Goal: Task Accomplishment & Management: Use online tool/utility

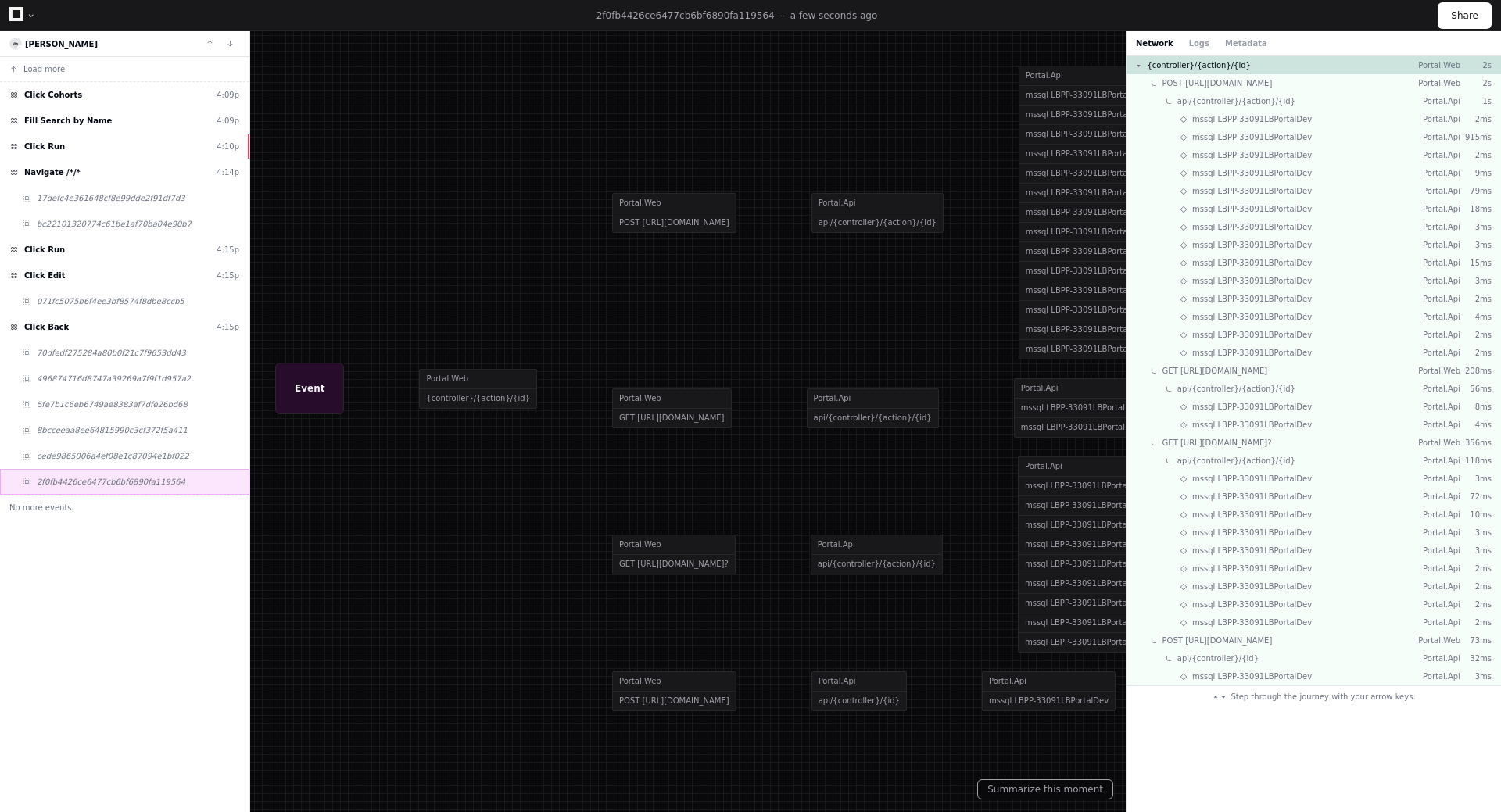
click at [103, 476] on span "2f0fb4426ce6477cb6bf6890fa119564" at bounding box center [111, 482] width 149 height 12
click at [61, 245] on div "Click Run 4:15p" at bounding box center [125, 249] width 249 height 26
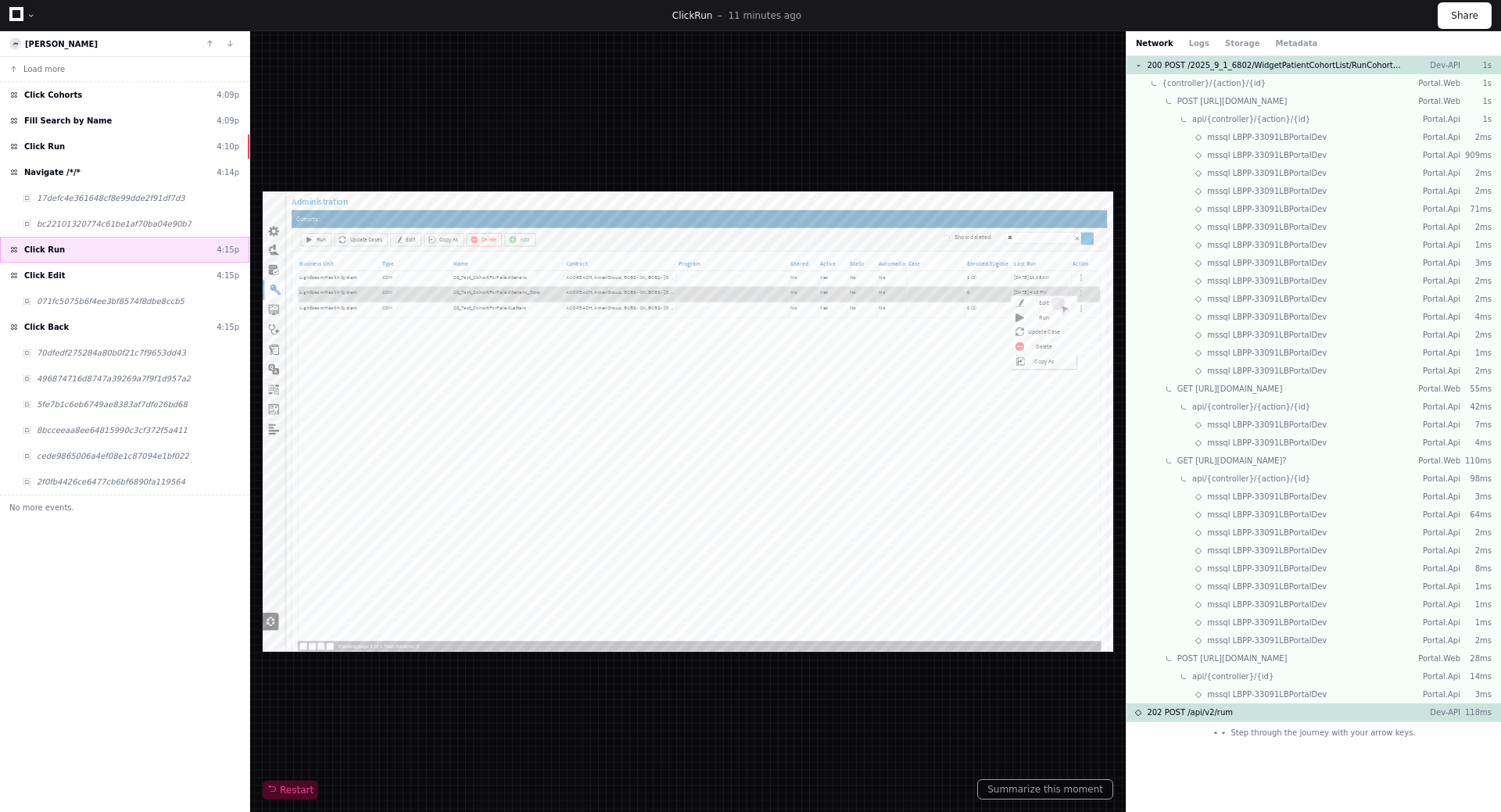
click at [67, 250] on div "Click Run 4:15p" at bounding box center [125, 249] width 249 height 26
click at [1271, 140] on span "mssql LBPP-33091LBPortalDev" at bounding box center [1266, 137] width 120 height 12
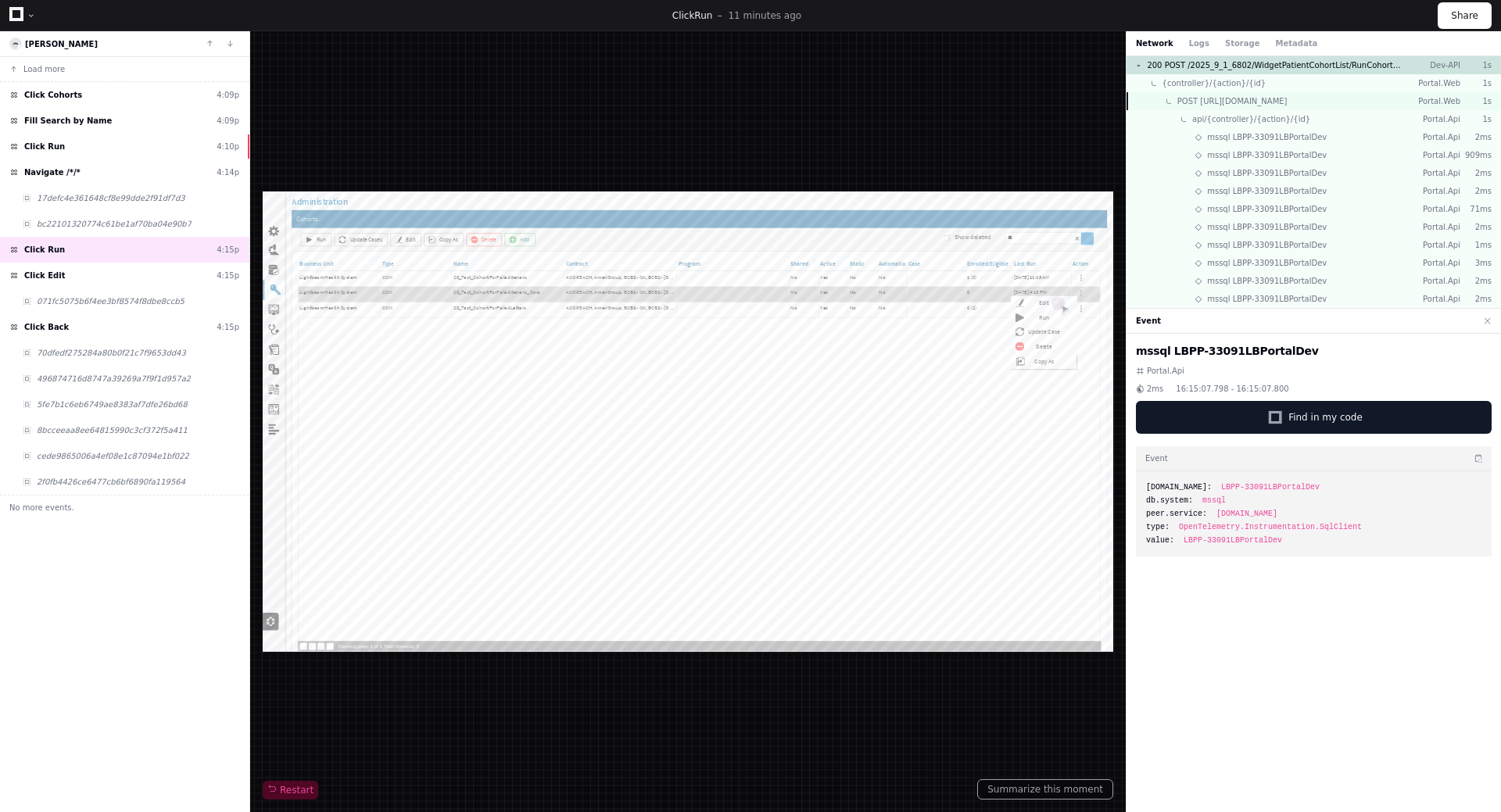
click at [1266, 104] on span "POST [URL][DOMAIN_NAME]" at bounding box center [1232, 101] width 110 height 12
click at [1199, 44] on div "Network Logs Storage Metadata" at bounding box center [1227, 43] width 182 height 12
click at [1189, 42] on button "Logs" at bounding box center [1199, 43] width 21 height 12
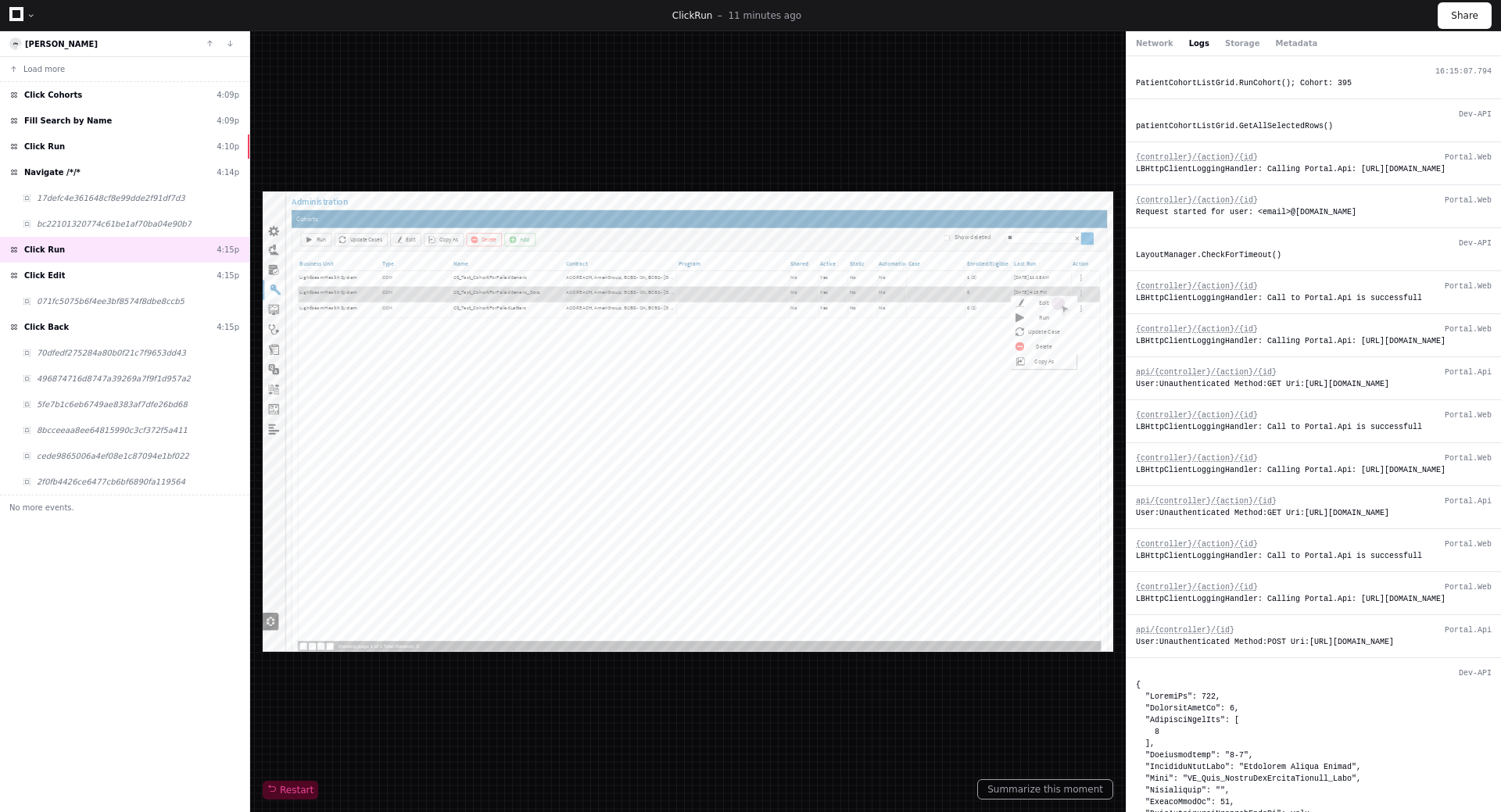
click at [1288, 88] on div "PatientCohortListGrid.RunCohort(); Cohort: 395" at bounding box center [1313, 83] width 356 height 12
click at [1295, 85] on div "PatientCohortListGrid.RunCohort(); Cohort: 395" at bounding box center [1313, 83] width 356 height 12
click at [1151, 42] on button "Network" at bounding box center [1154, 43] width 37 height 12
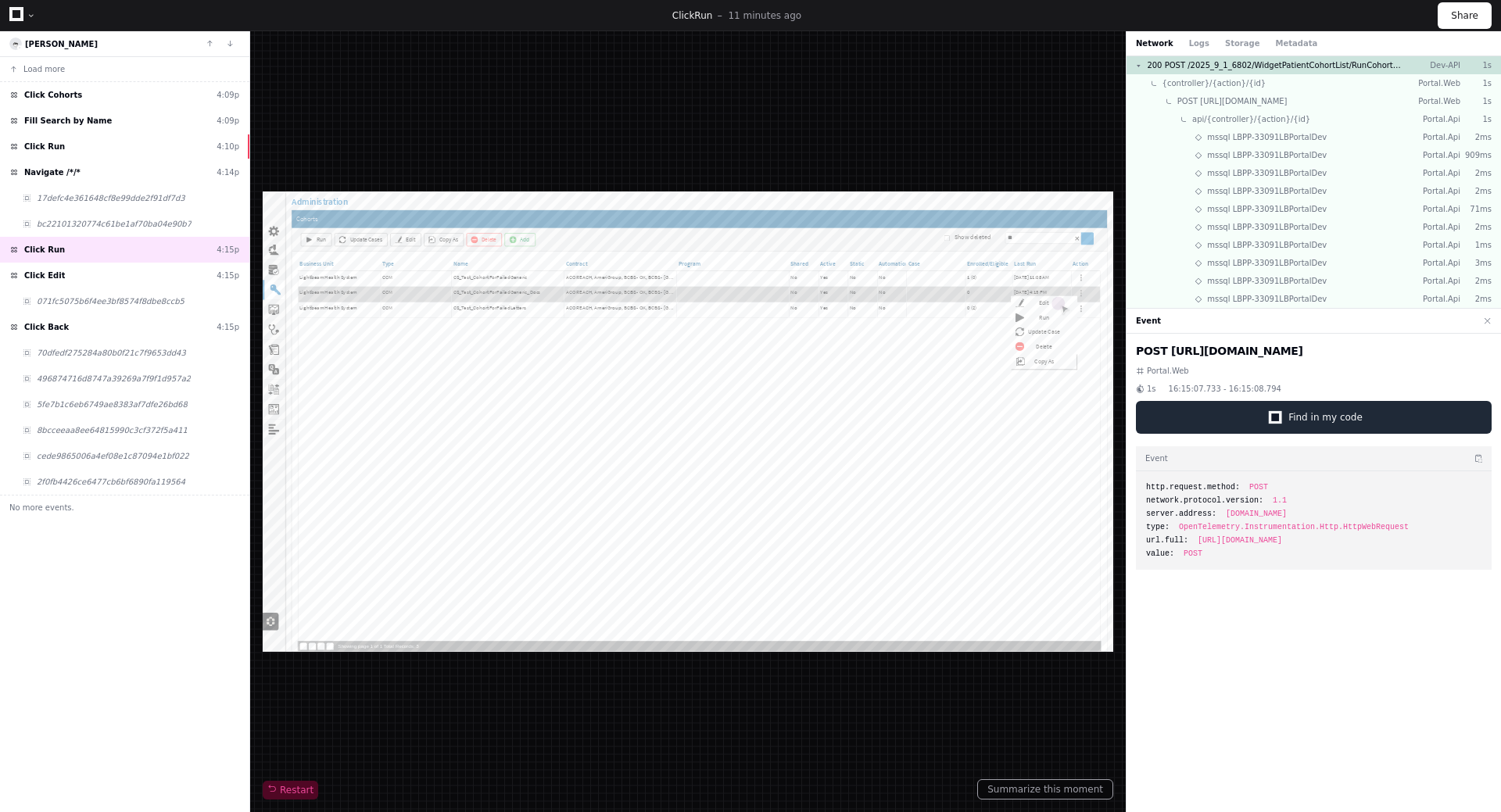
click at [1304, 424] on span "Find in my code" at bounding box center [1325, 417] width 74 height 12
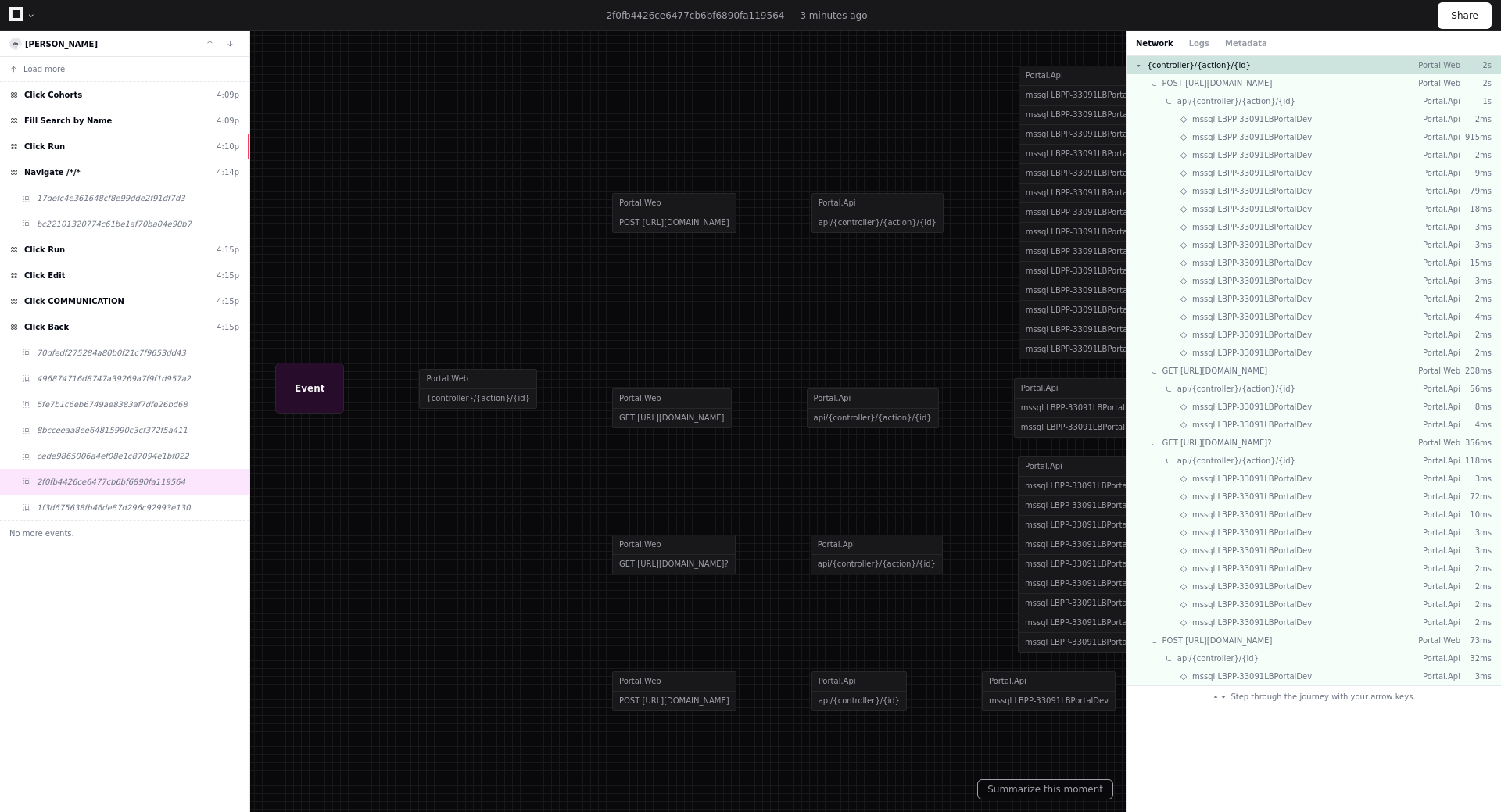
click at [1109, 226] on div at bounding box center [750, 406] width 1501 height 812
click at [1109, 233] on div at bounding box center [750, 406] width 1501 height 812
click at [1097, 711] on div at bounding box center [750, 406] width 1501 height 812
click at [1104, 705] on div at bounding box center [750, 406] width 1501 height 812
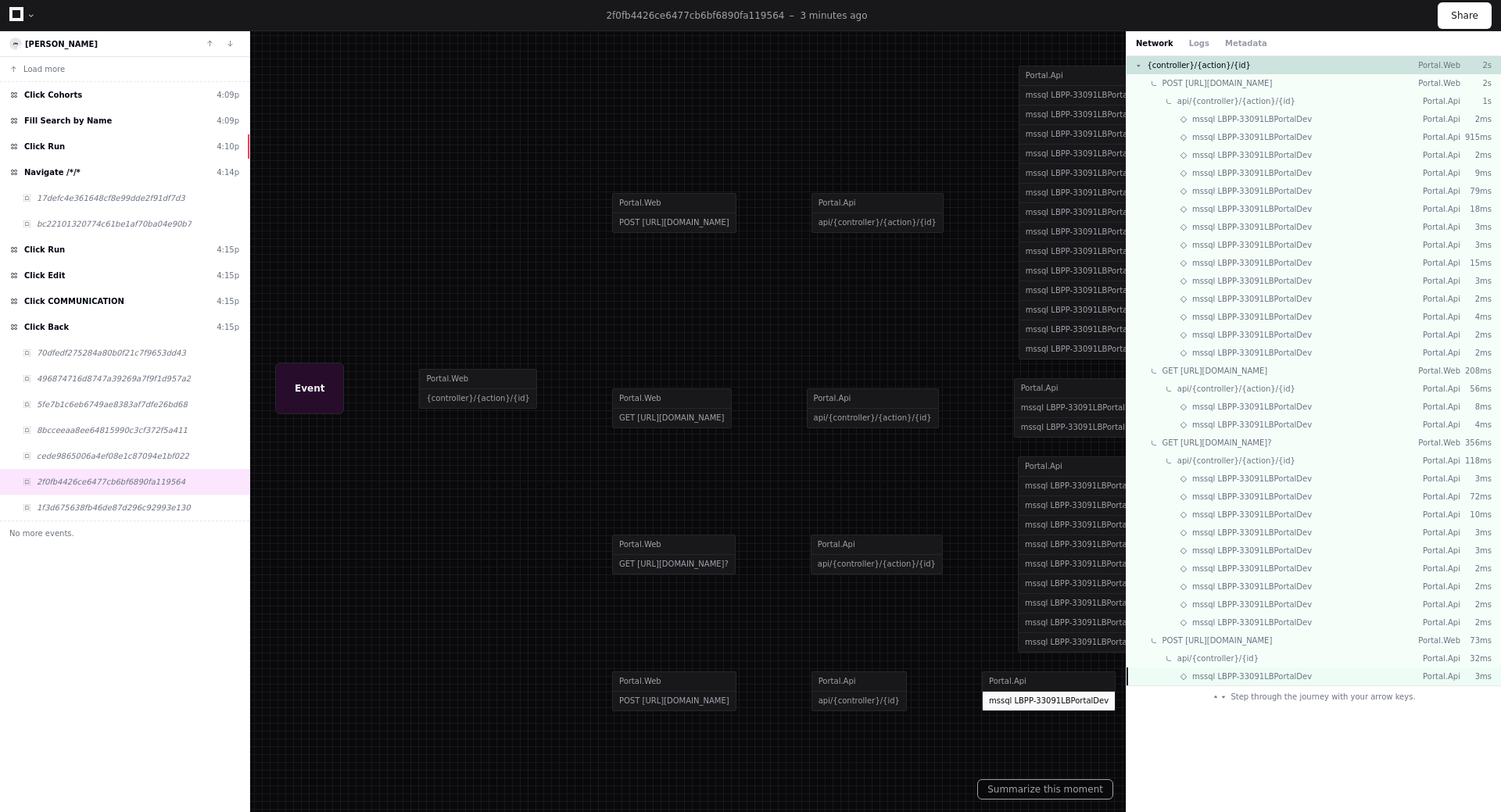
click at [1256, 675] on span "mssql LBPP-33091LBPortalDev" at bounding box center [1252, 677] width 120 height 12
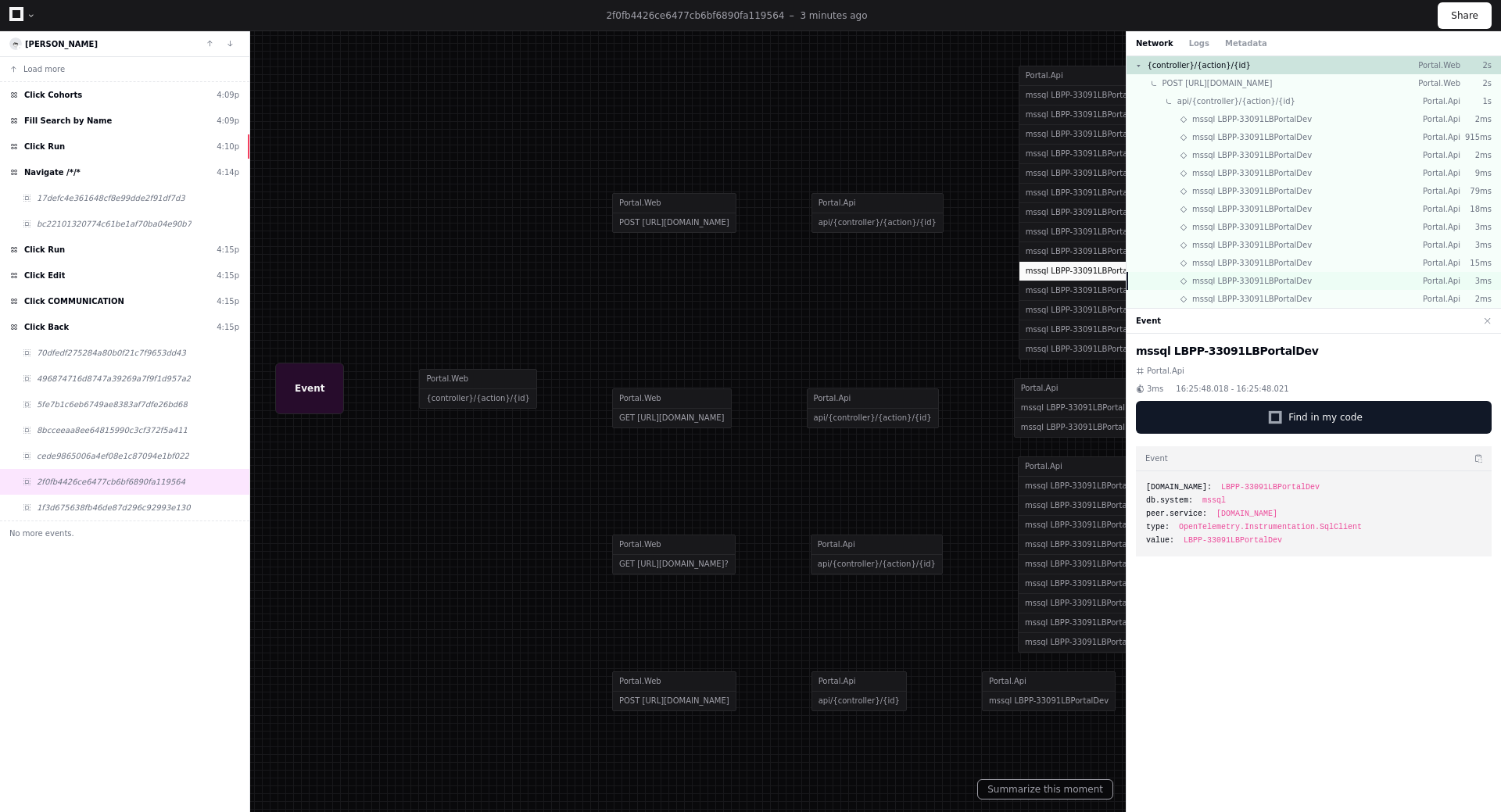
click at [1237, 289] on div "mssql LBPP-33091LBPortalDev Portal.Api 3ms" at bounding box center [1313, 281] width 374 height 18
click at [1493, 325] on button at bounding box center [1487, 321] width 21 height 21
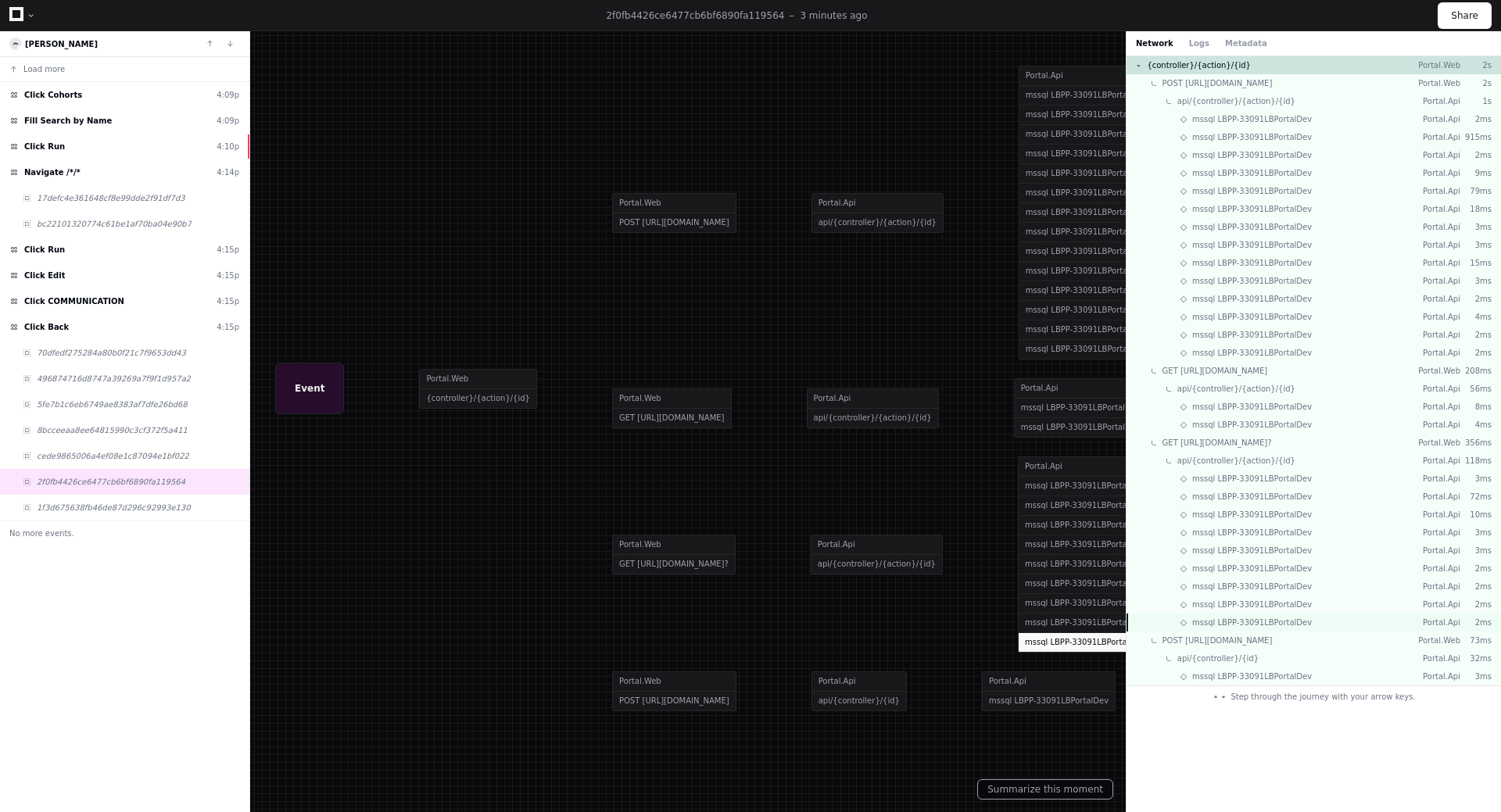
click at [1280, 621] on span "mssql LBPP-33091LBPortalDev" at bounding box center [1252, 623] width 120 height 12
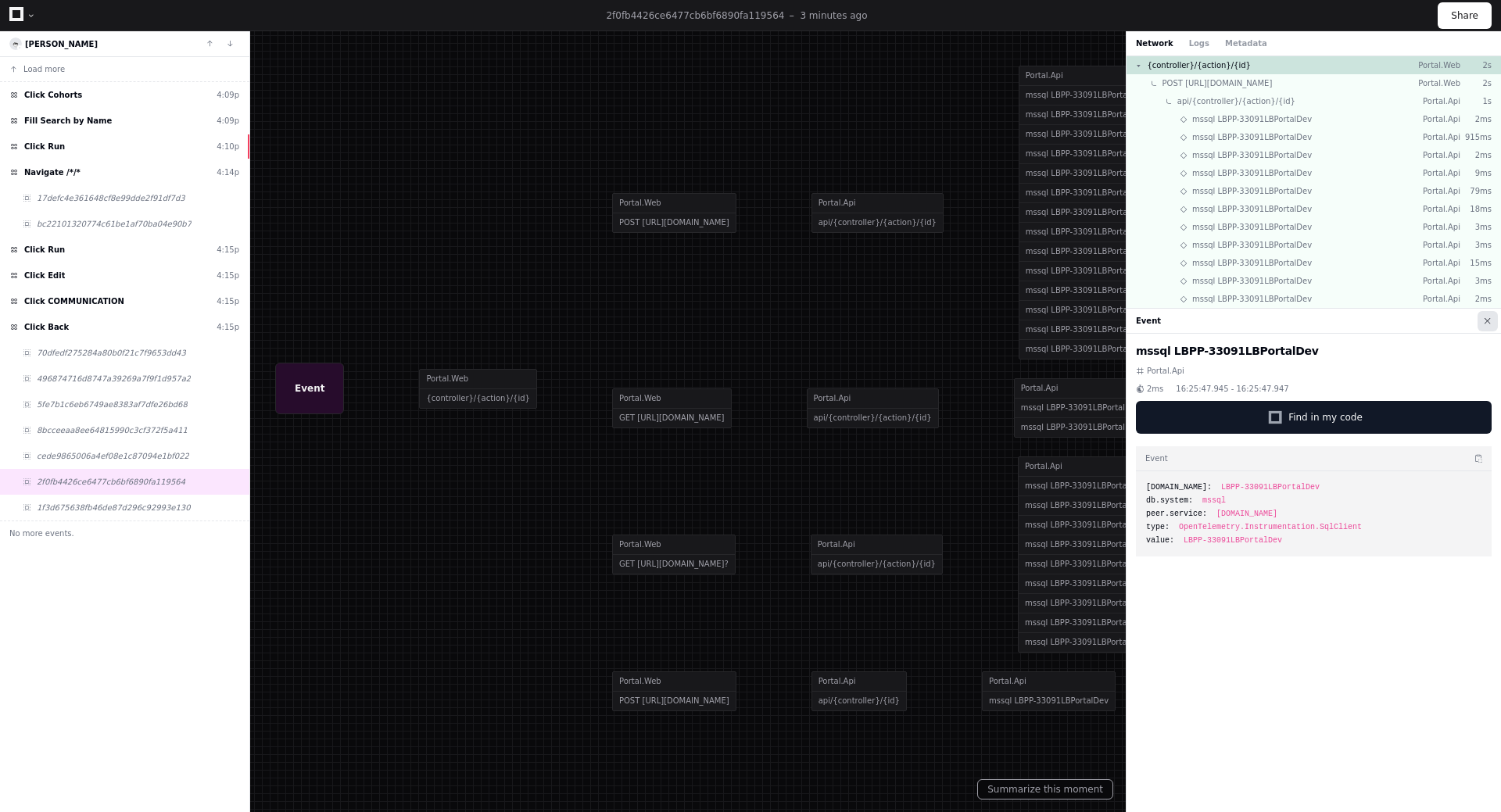
click at [1484, 319] on button at bounding box center [1487, 321] width 21 height 21
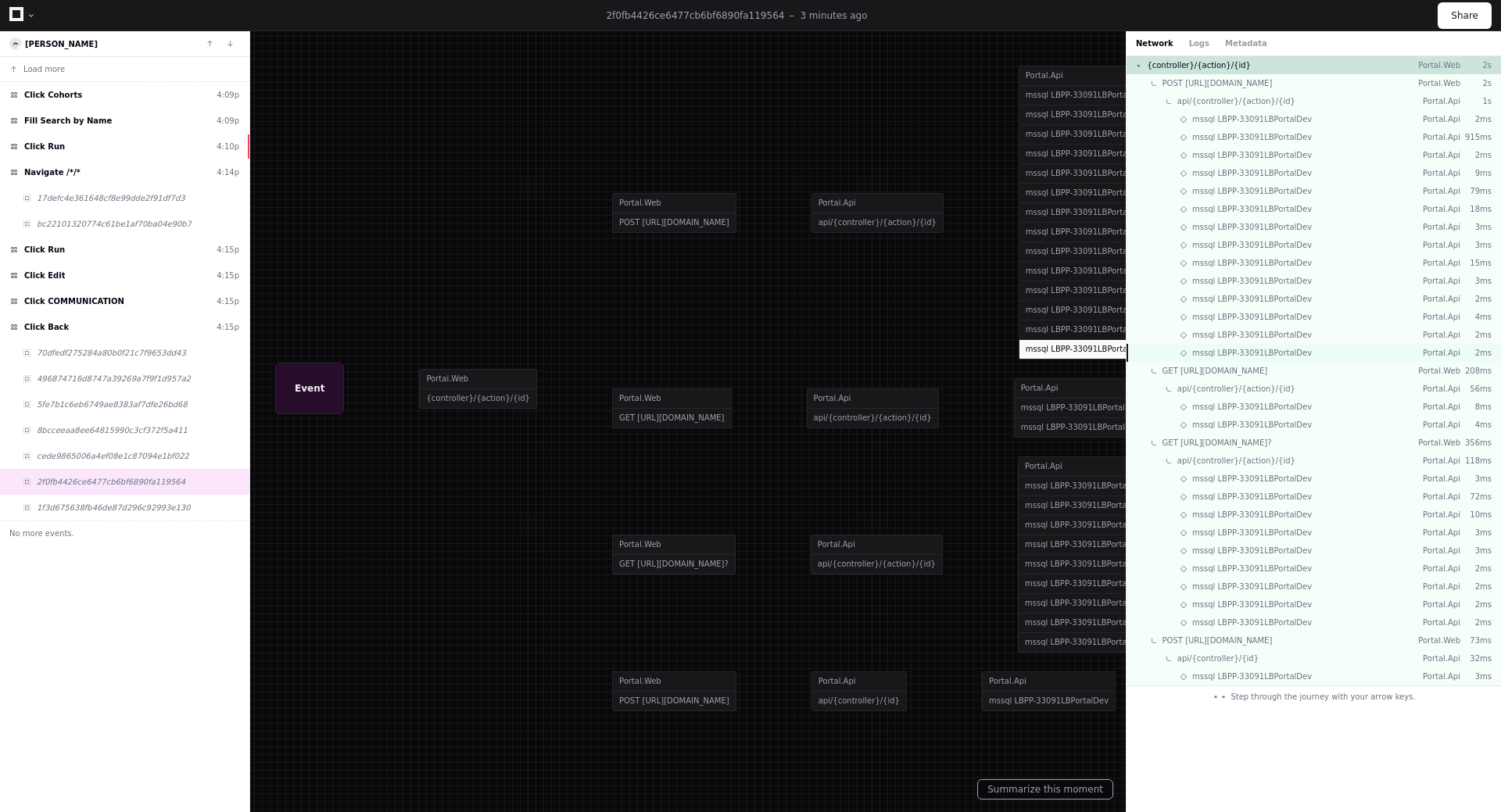
click at [1348, 348] on div "mssql LBPP-33091LBPortalDev Portal.Api 2ms" at bounding box center [1313, 353] width 374 height 18
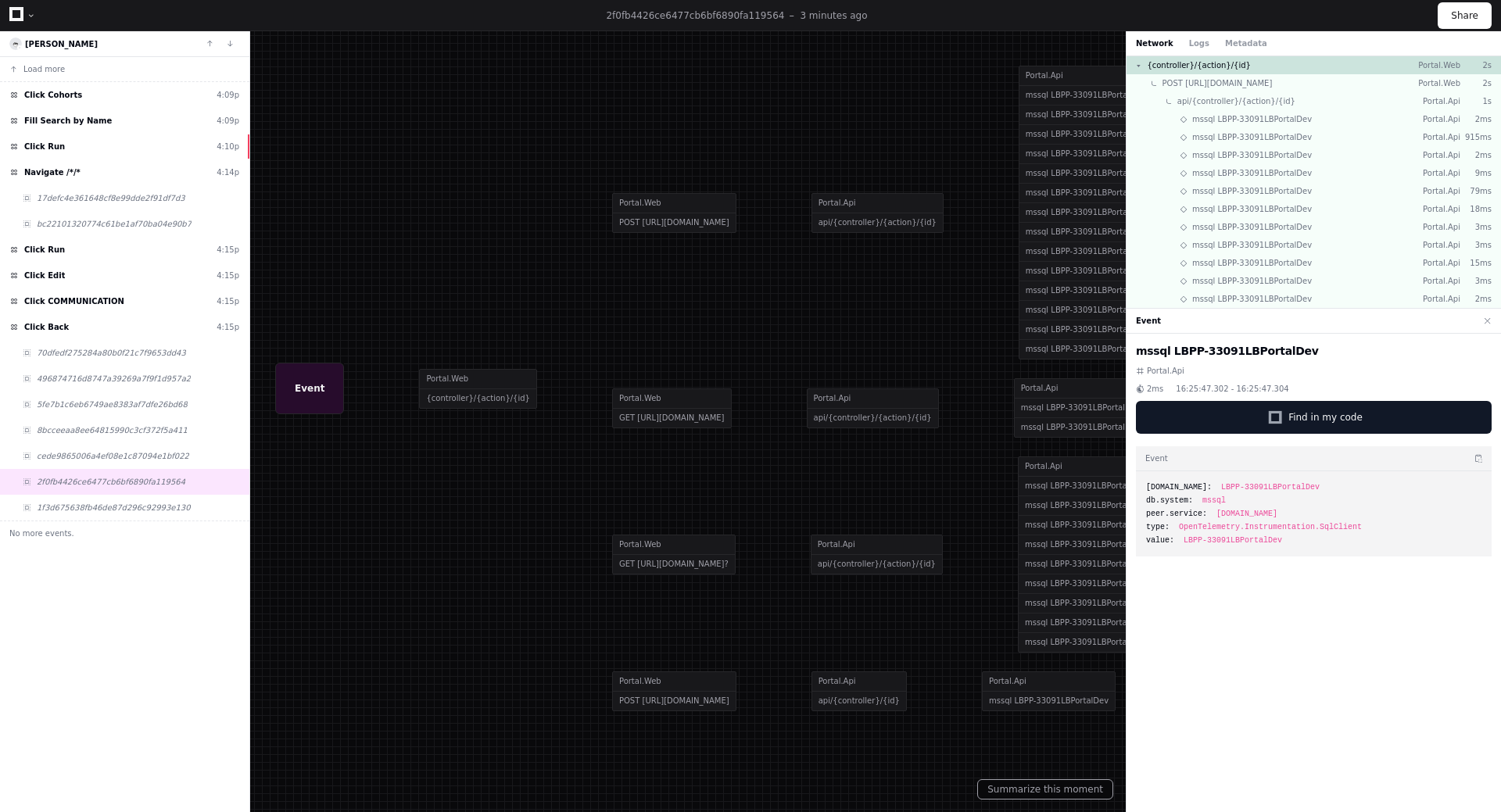
click at [1277, 517] on span "[DOMAIN_NAME]" at bounding box center [1247, 514] width 61 height 12
click at [1486, 316] on button at bounding box center [1487, 321] width 21 height 21
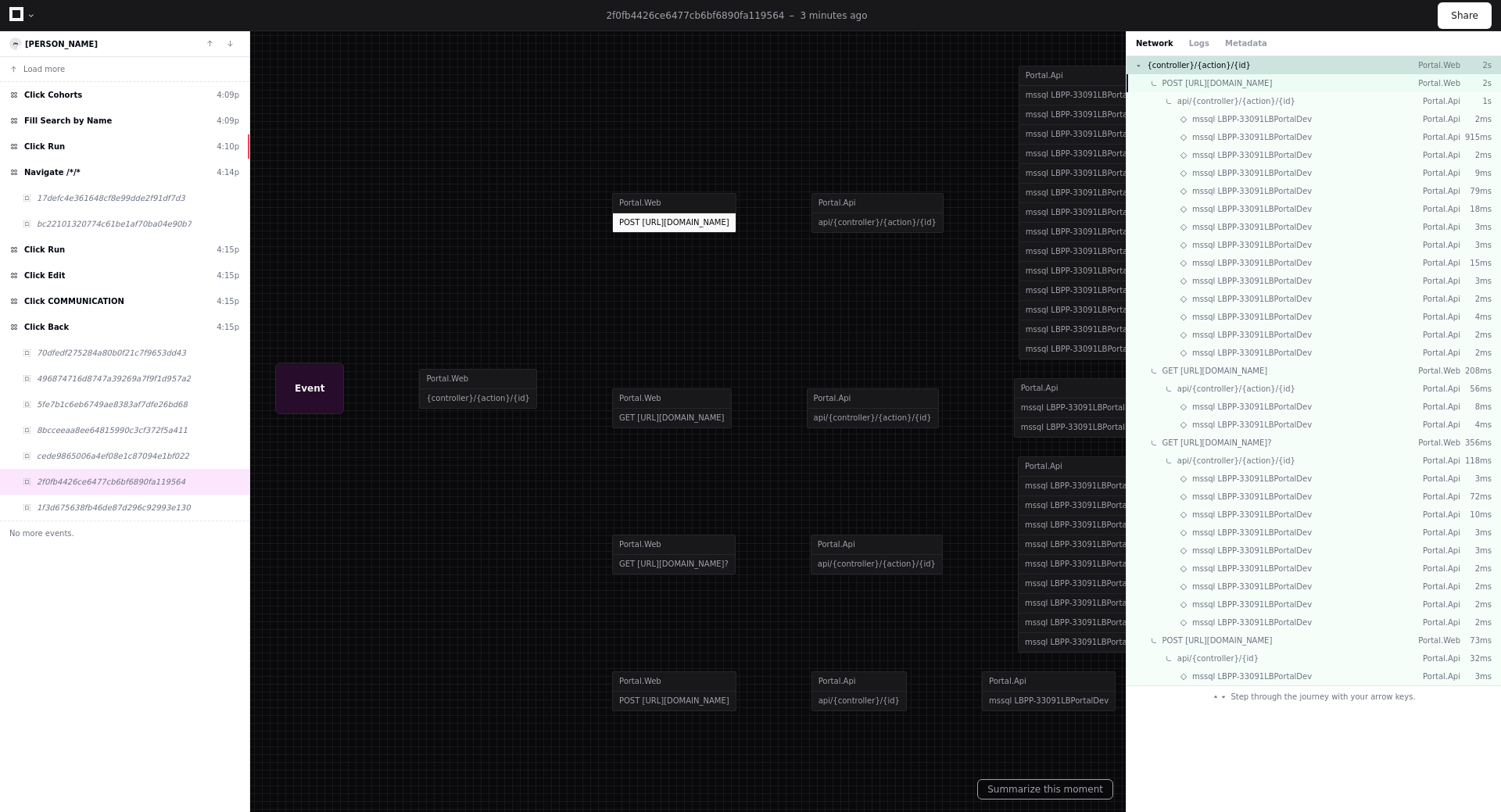
click at [1272, 82] on span "POST [URL][DOMAIN_NAME]" at bounding box center [1217, 83] width 110 height 12
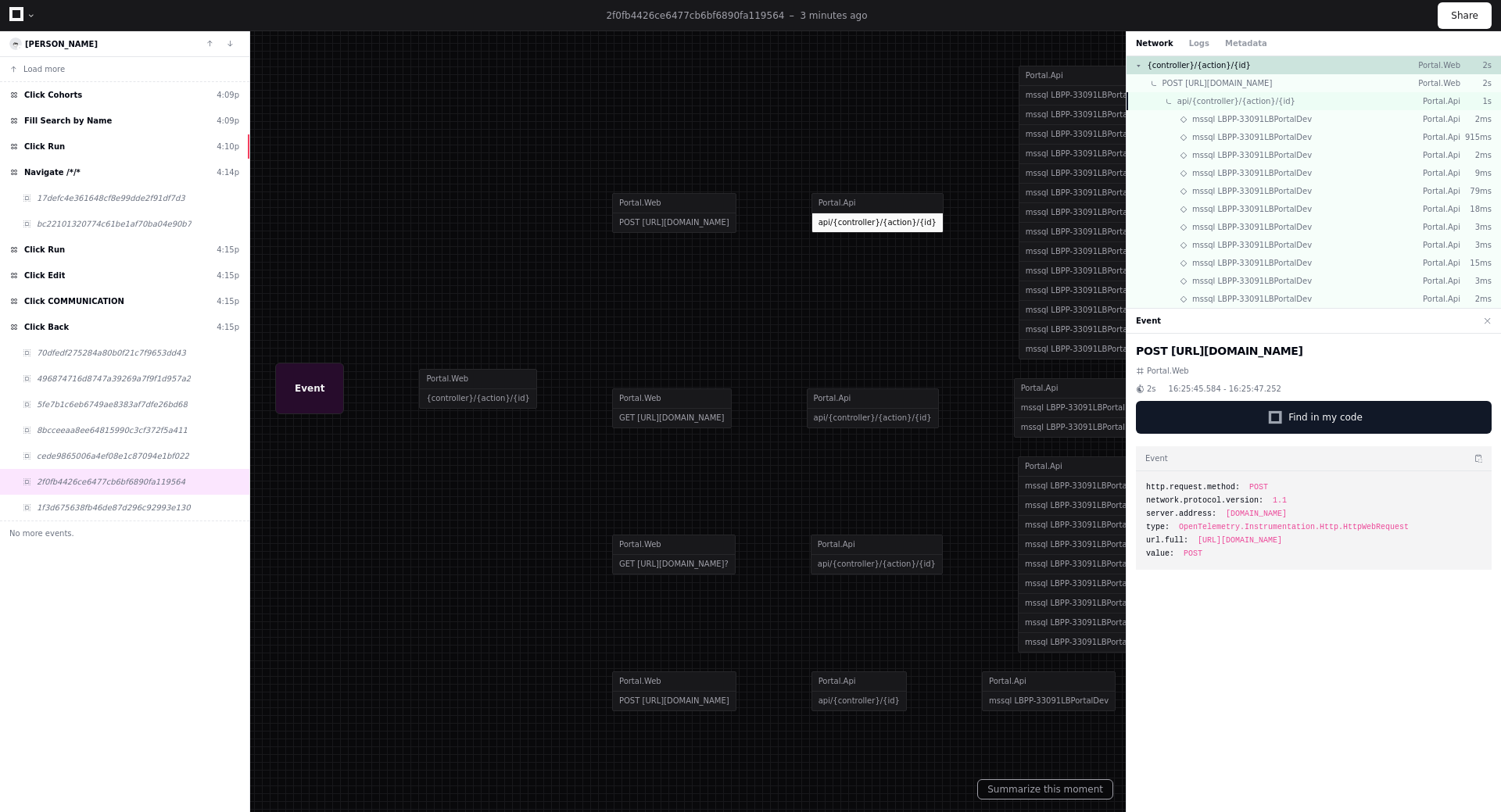
click at [1265, 107] on span "api/{controller}/{action}/{id}" at bounding box center [1236, 101] width 118 height 12
click at [1486, 321] on button at bounding box center [1487, 321] width 21 height 21
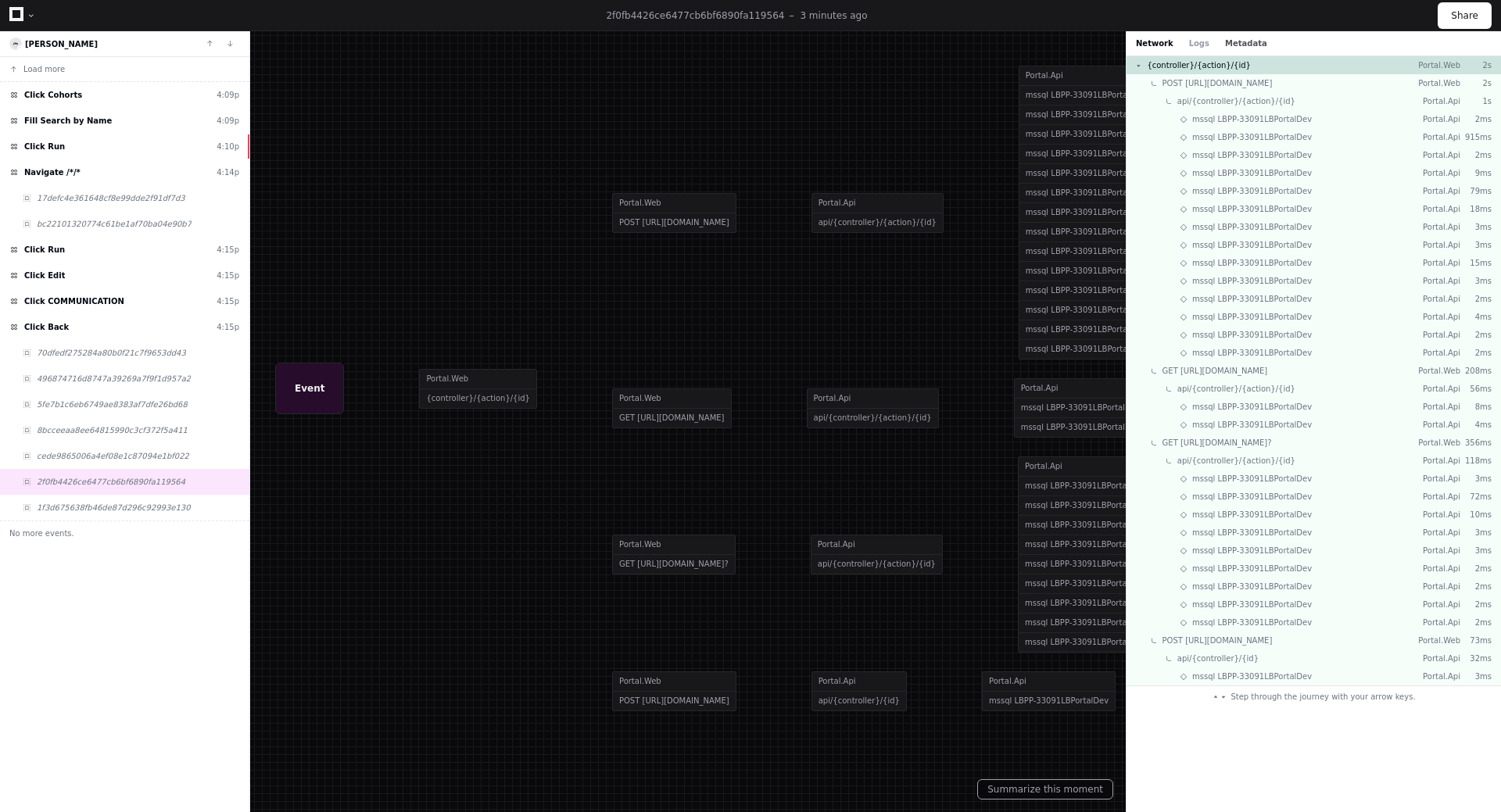
click at [1243, 48] on button "Metadata" at bounding box center [1246, 43] width 42 height 12
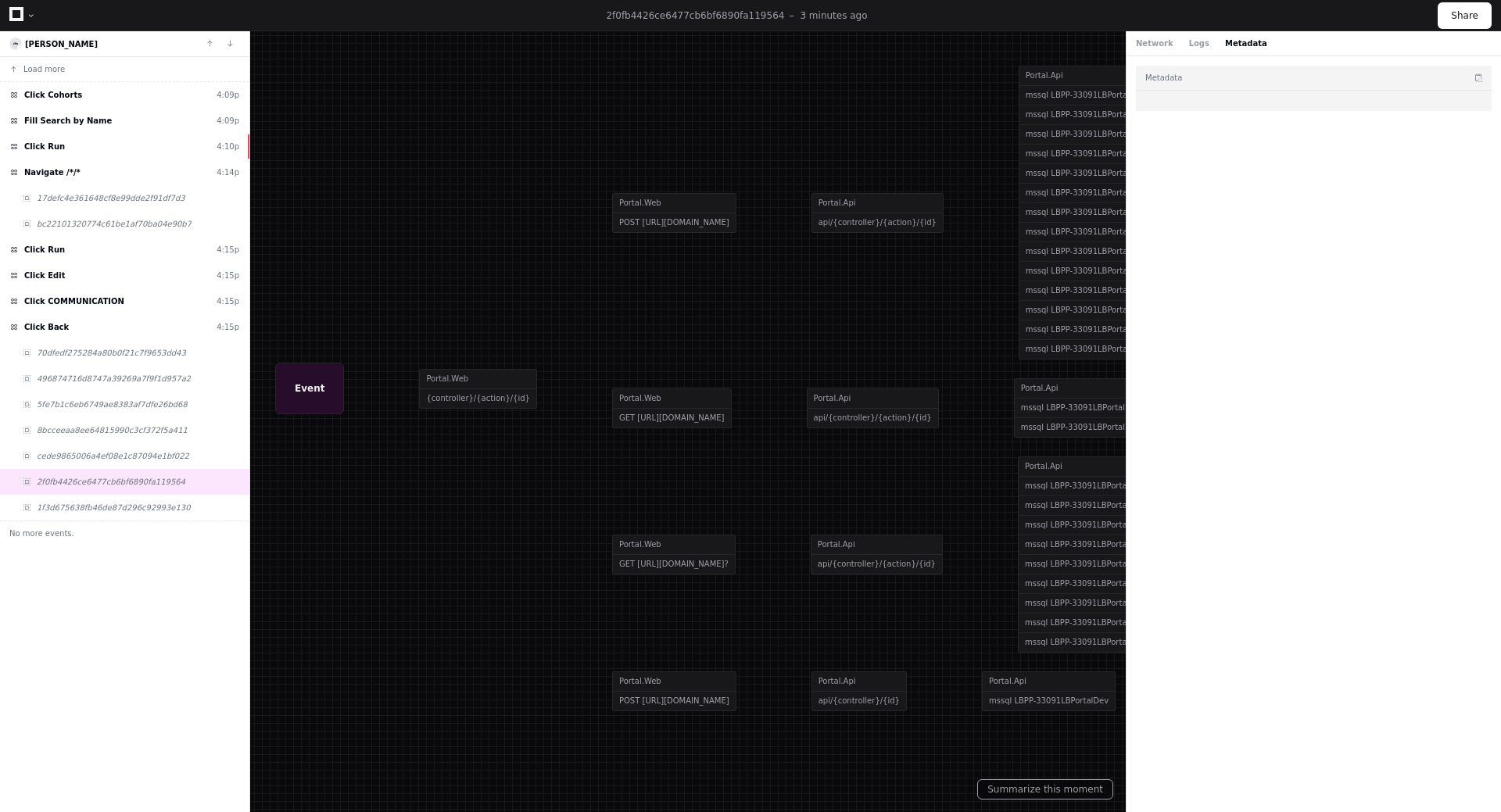
click at [1177, 44] on div "Network Logs Metadata" at bounding box center [1201, 43] width 131 height 12
click at [1189, 42] on button "Logs" at bounding box center [1199, 43] width 21 height 12
